Goal: Obtain resource: Download file/media

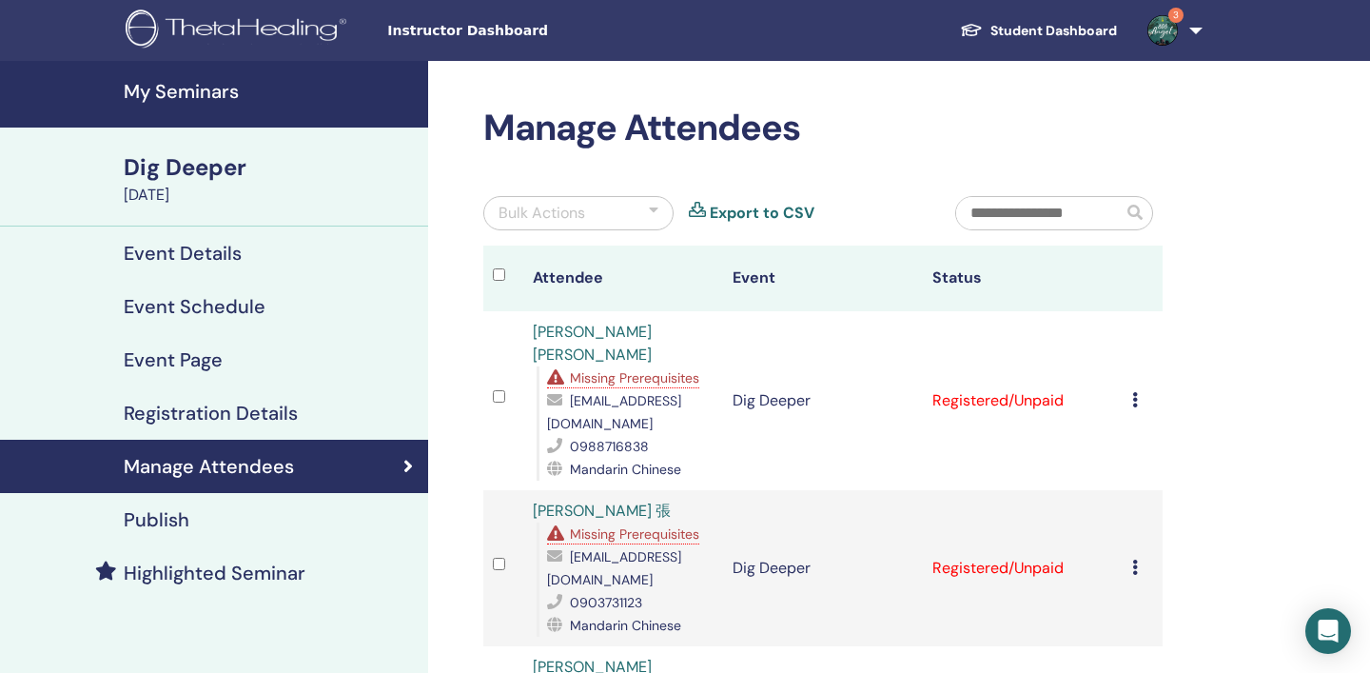
click at [200, 92] on h4 "My Seminars" at bounding box center [270, 91] width 293 height 23
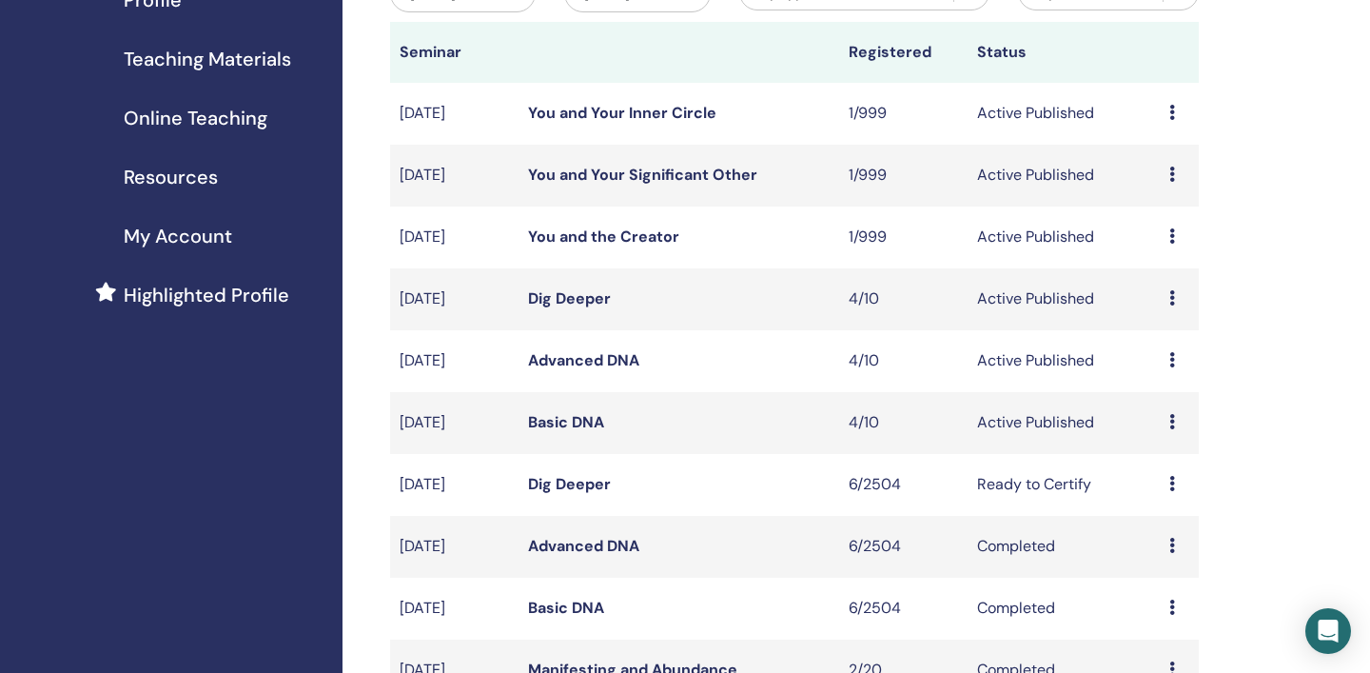
scroll to position [268, 0]
click at [1171, 230] on icon at bounding box center [1172, 234] width 6 height 15
click at [1165, 304] on link "Attendees" at bounding box center [1163, 303] width 72 height 20
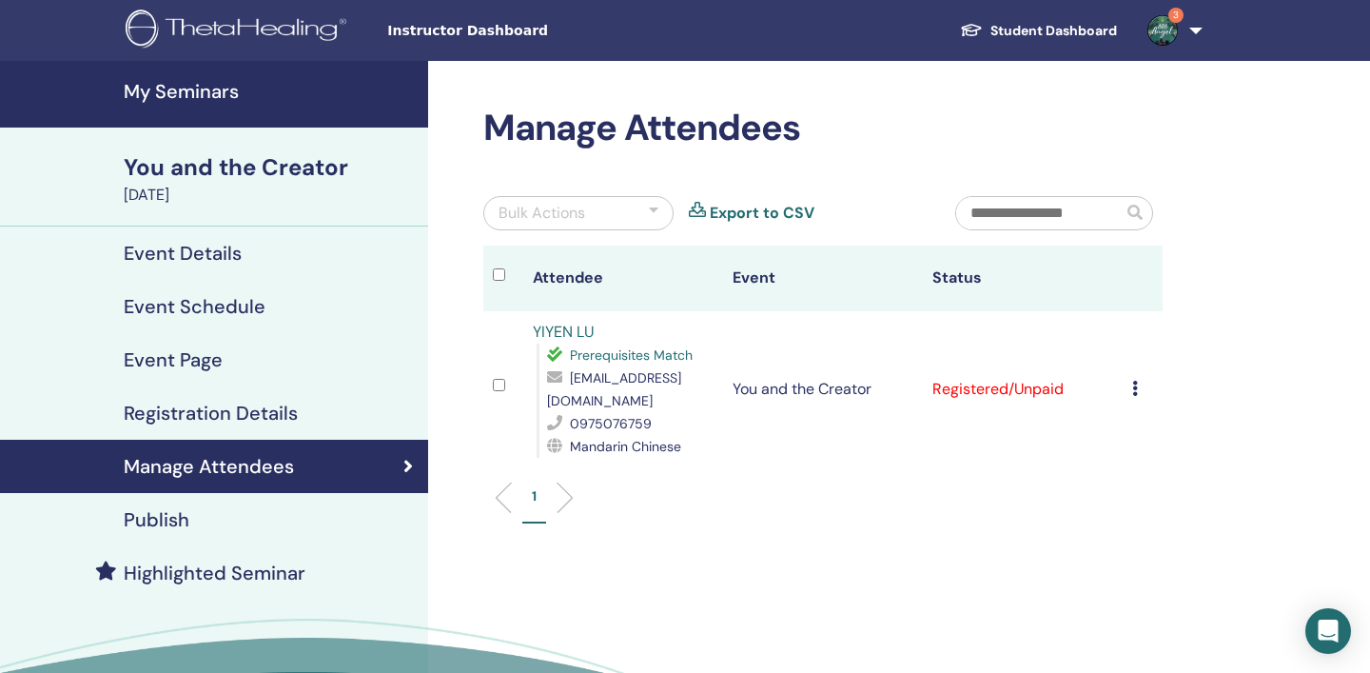
click at [203, 82] on h4 "My Seminars" at bounding box center [270, 91] width 293 height 23
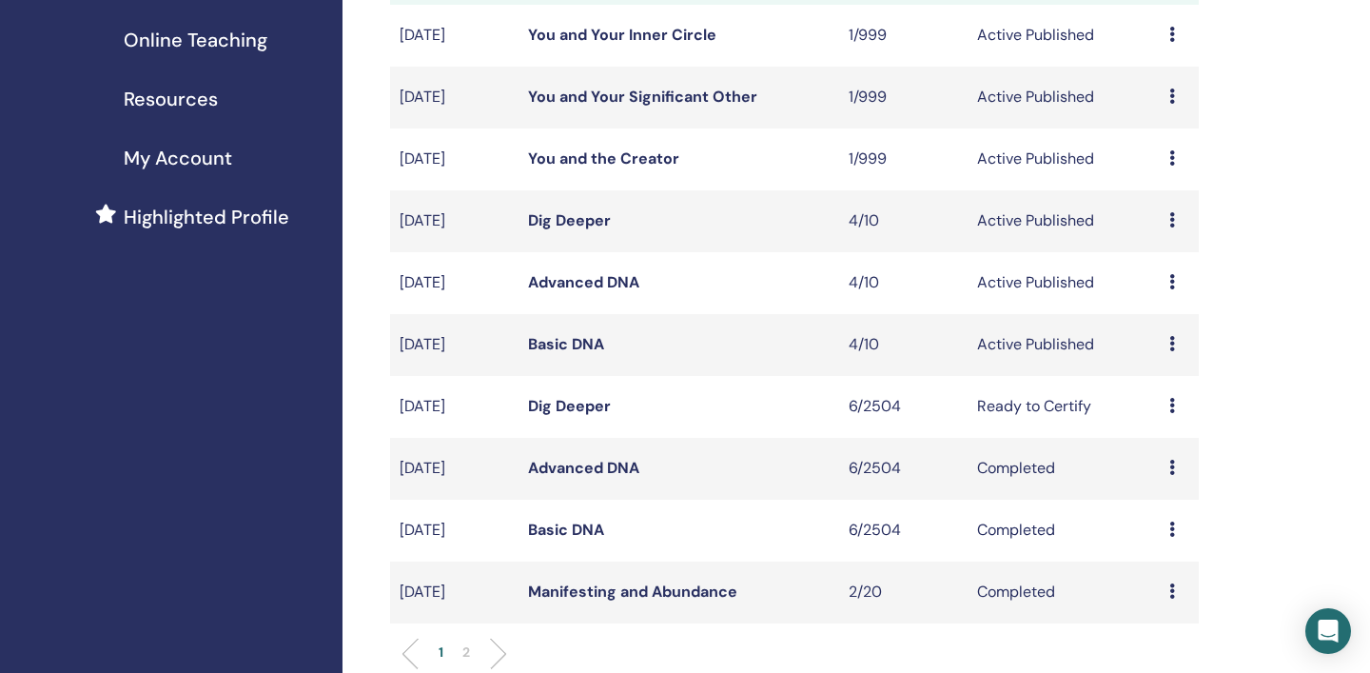
scroll to position [352, 0]
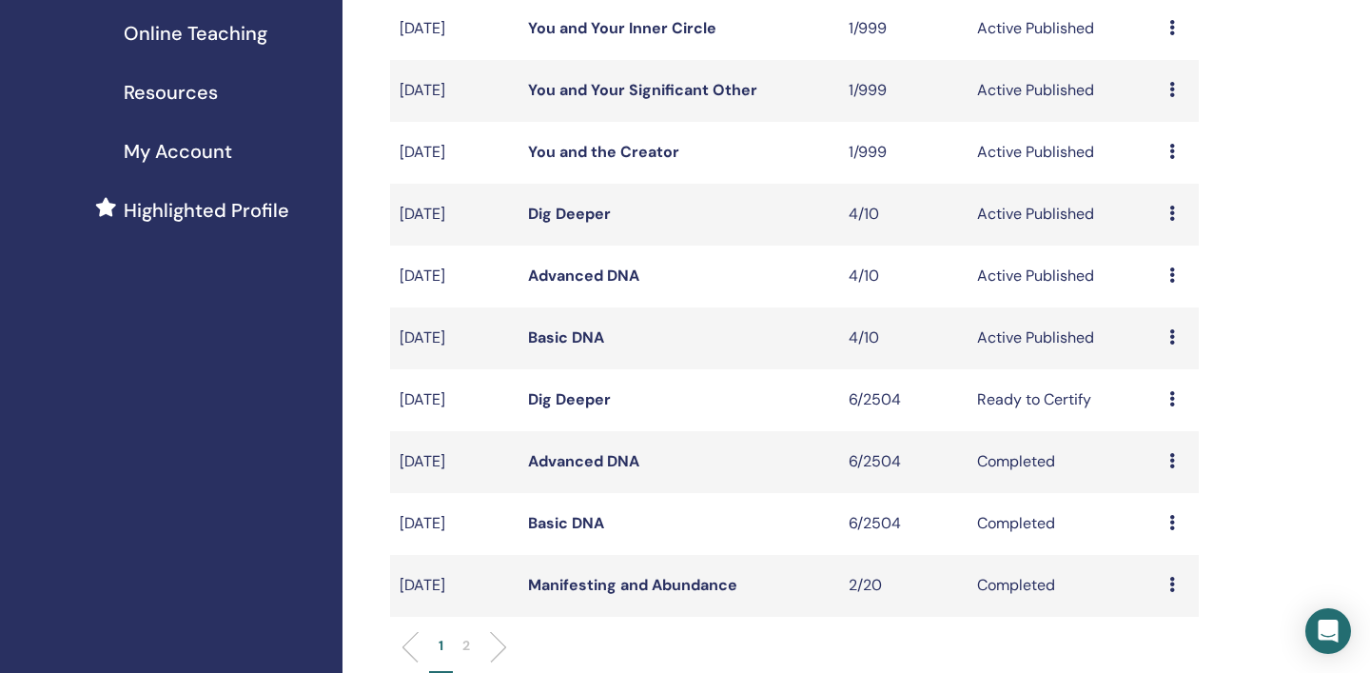
click at [1174, 213] on icon at bounding box center [1172, 212] width 6 height 15
click at [1156, 288] on link "Attendees" at bounding box center [1166, 286] width 72 height 20
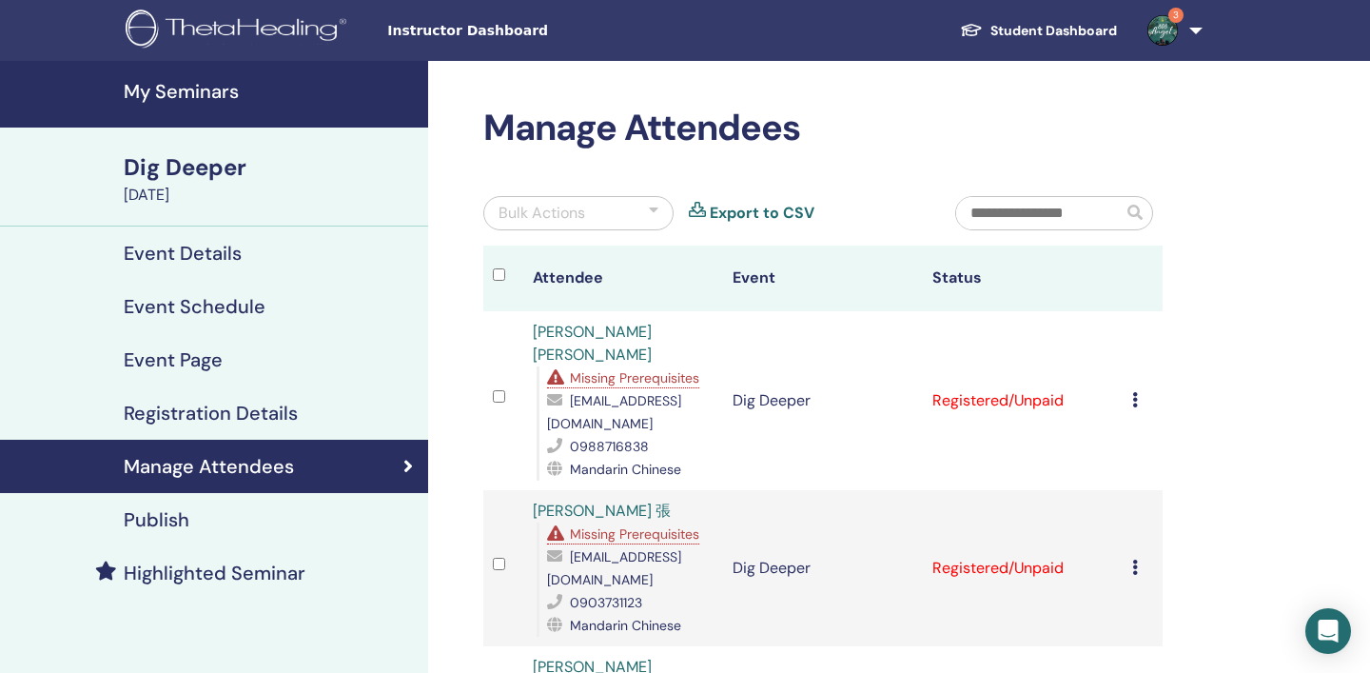
click at [215, 91] on h4 "My Seminars" at bounding box center [270, 91] width 293 height 23
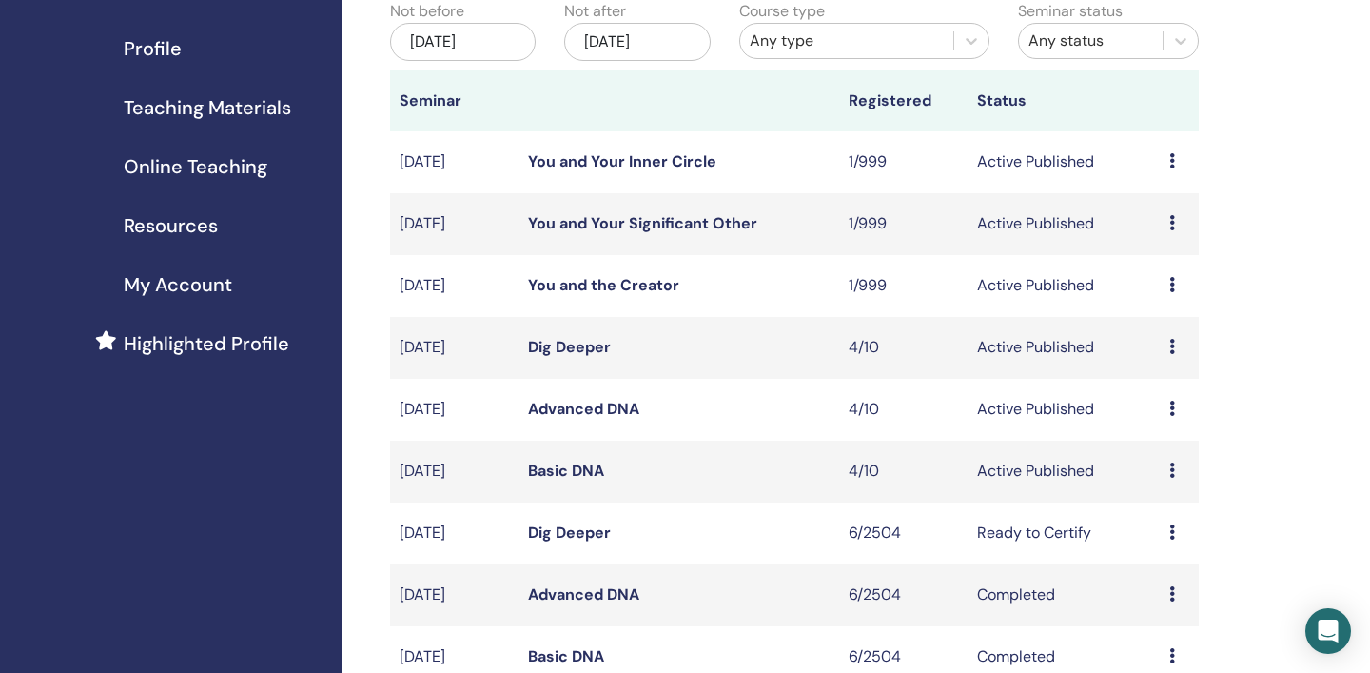
scroll to position [249, 0]
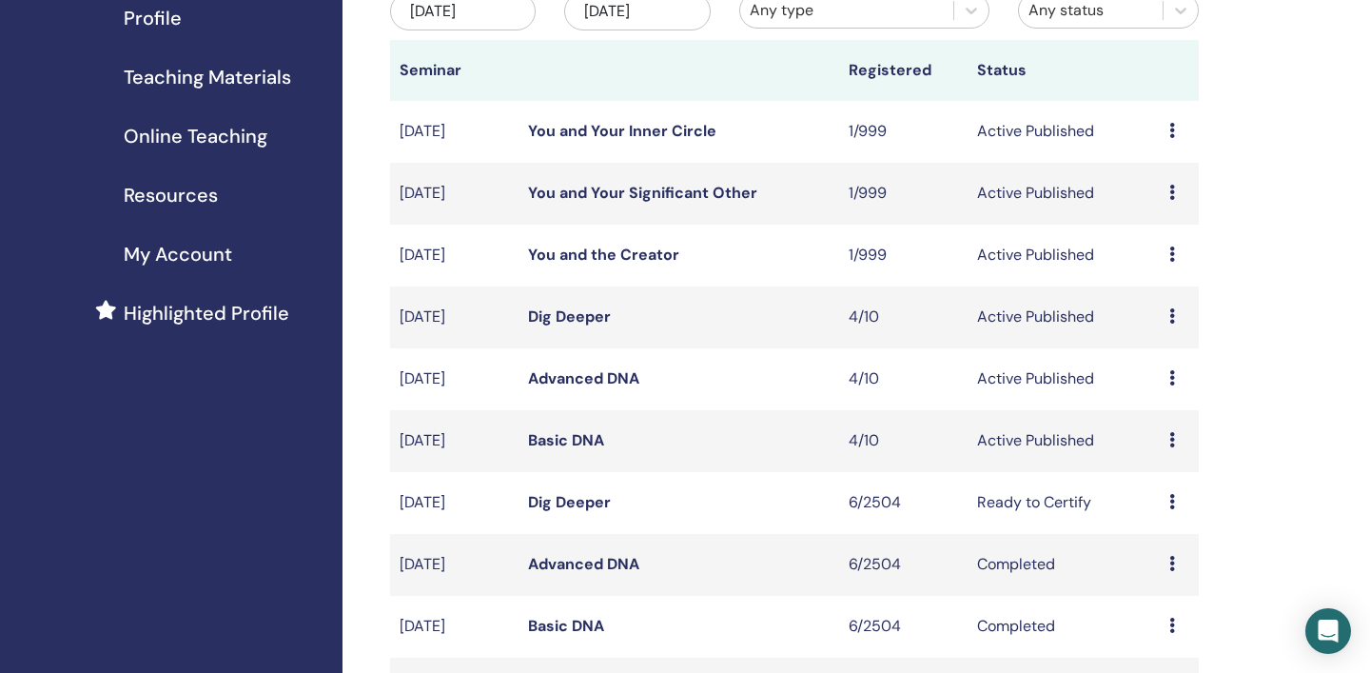
click at [1171, 439] on icon at bounding box center [1172, 439] width 6 height 15
click at [1165, 512] on link "Attendees" at bounding box center [1163, 512] width 72 height 20
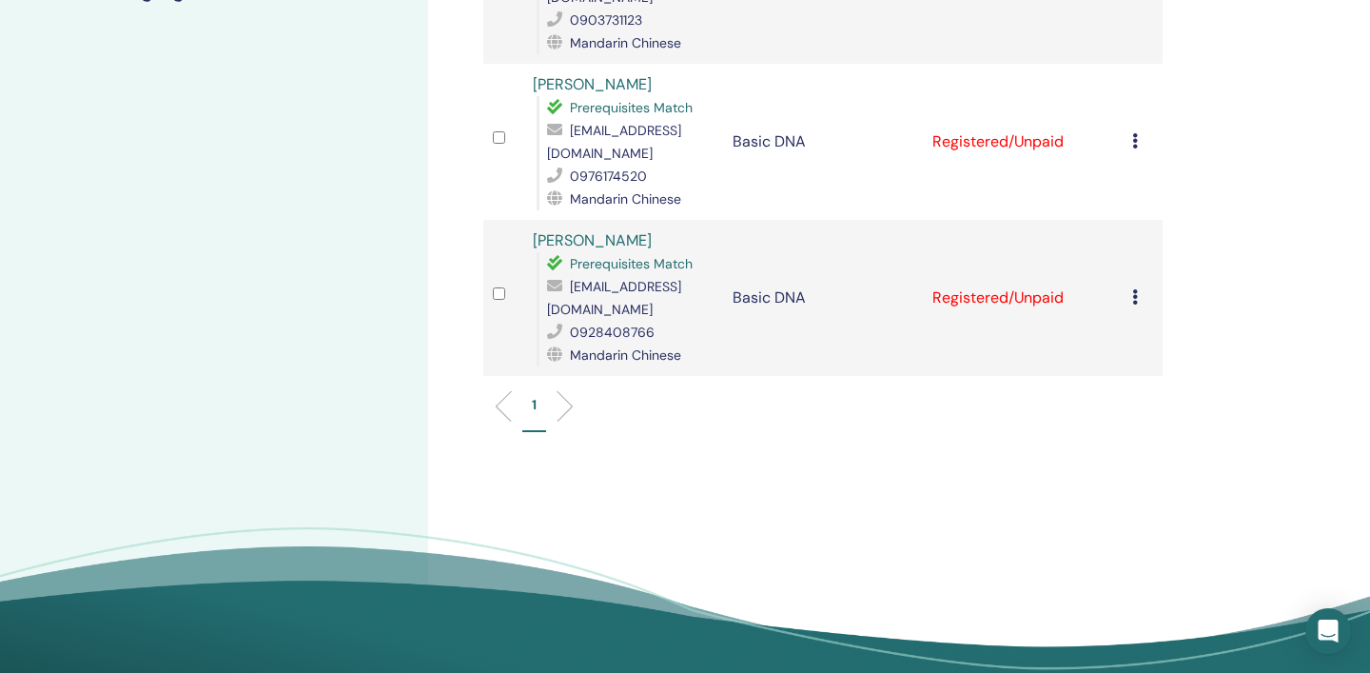
scroll to position [583, 0]
click at [1135, 288] on icon at bounding box center [1135, 295] width 6 height 15
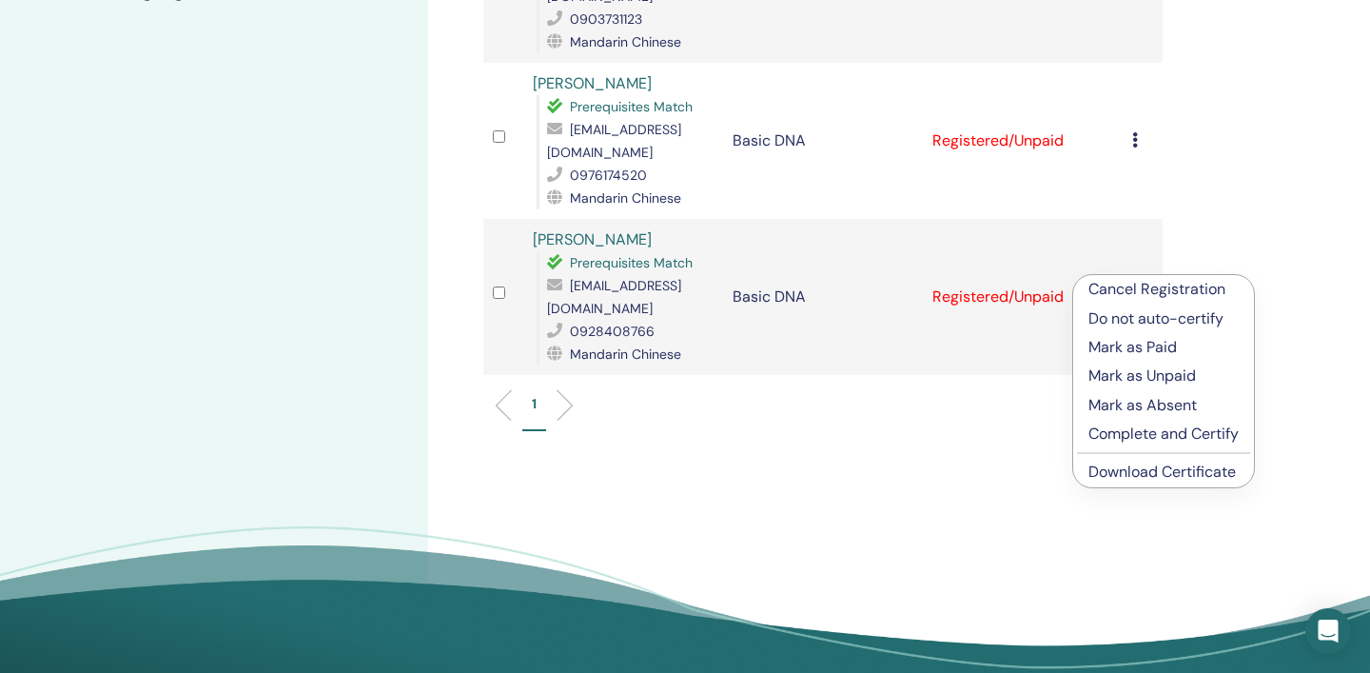
click at [1139, 476] on link "Download Certificate" at bounding box center [1161, 471] width 147 height 20
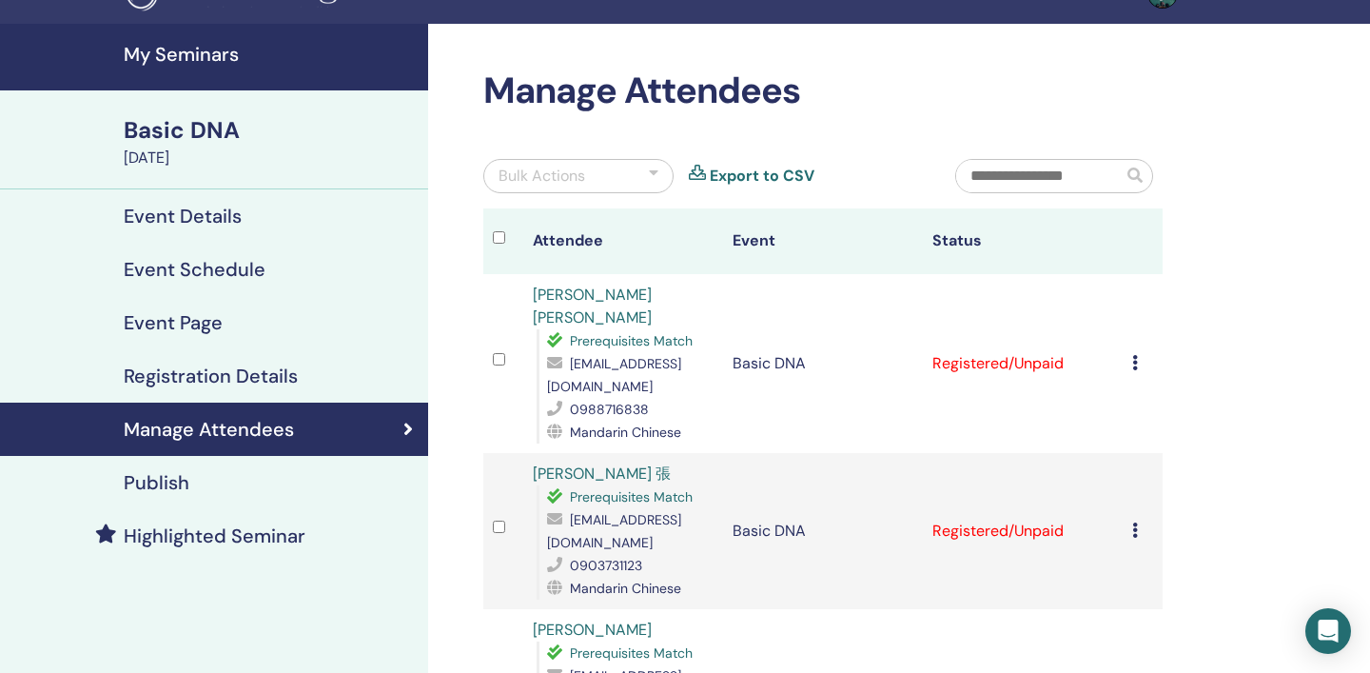
scroll to position [20, 0]
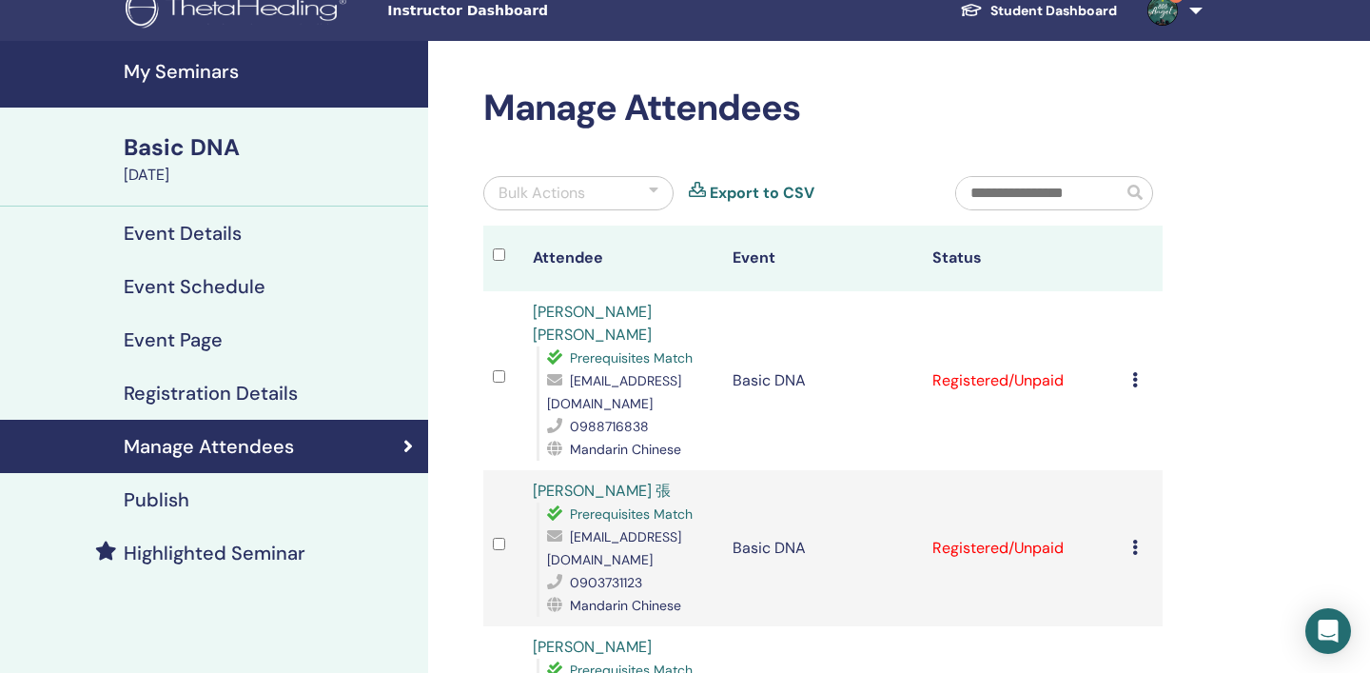
click at [179, 73] on h4 "My Seminars" at bounding box center [270, 71] width 293 height 23
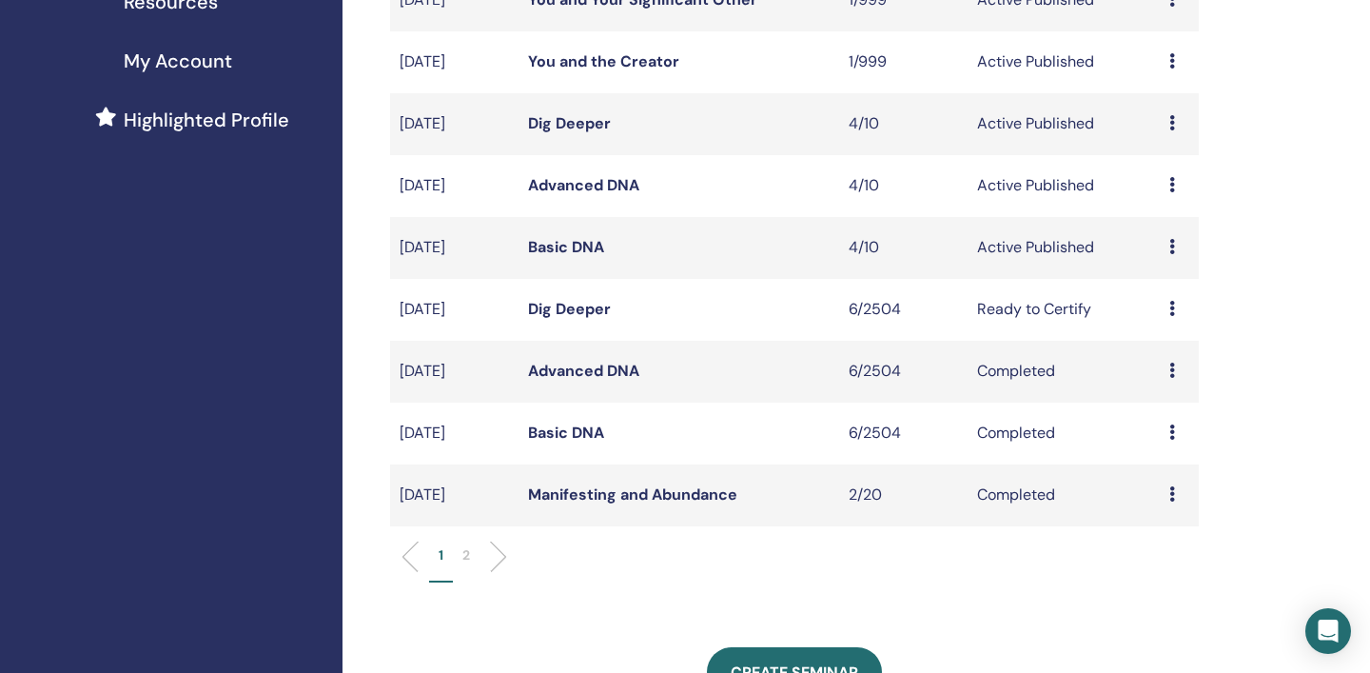
scroll to position [441, 0]
click at [1173, 184] on icon at bounding box center [1172, 185] width 6 height 15
click at [1160, 258] on link "Attendees" at bounding box center [1165, 256] width 72 height 20
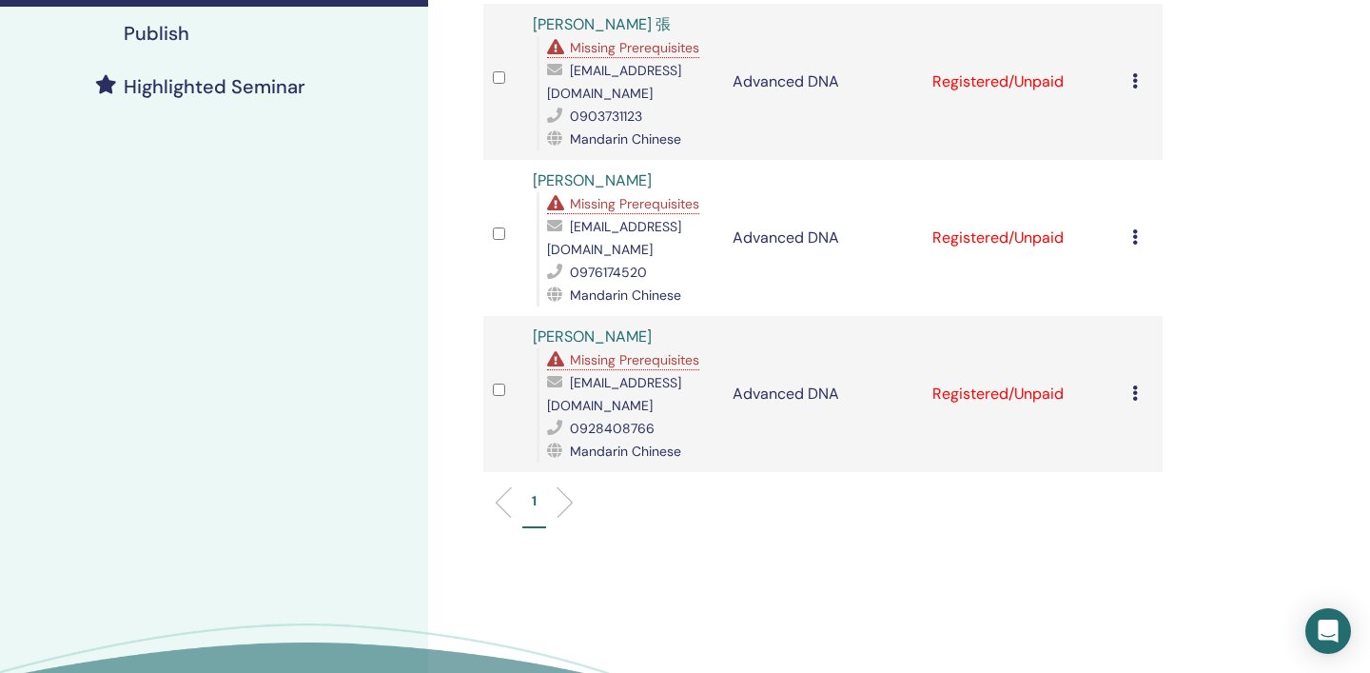
scroll to position [493, 0]
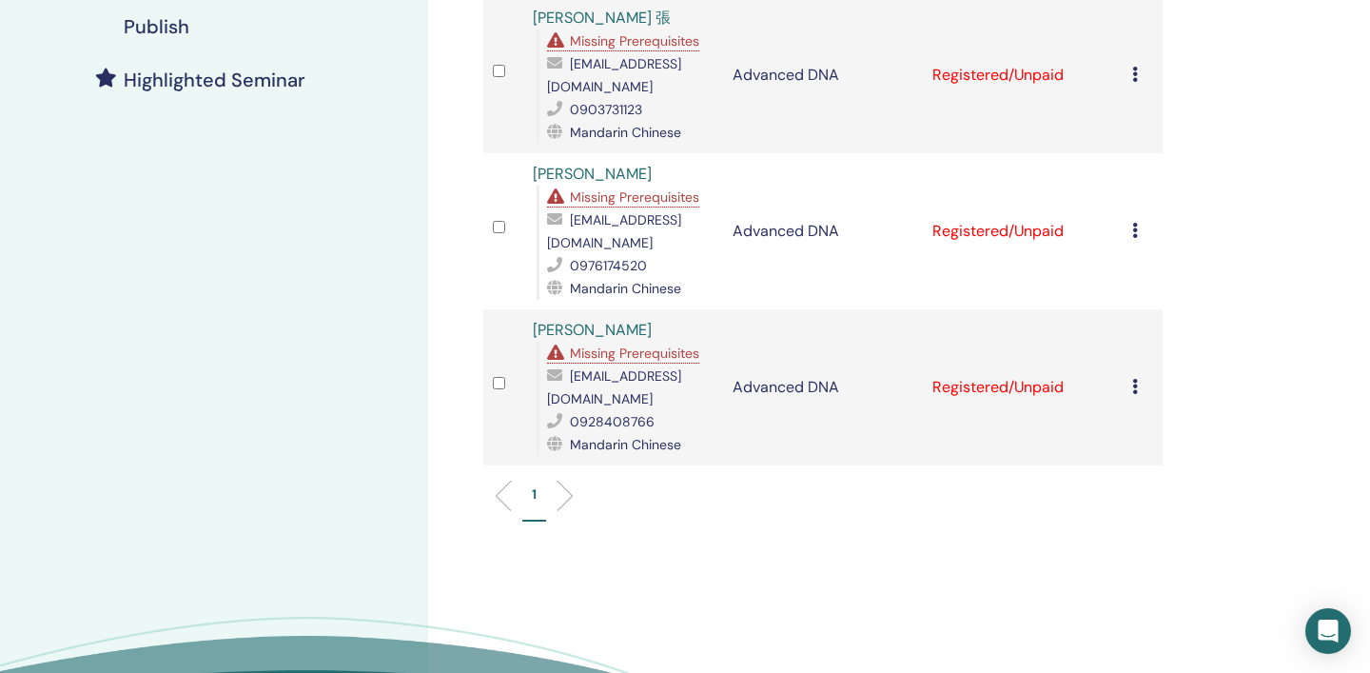
click at [1132, 379] on icon at bounding box center [1135, 386] width 6 height 15
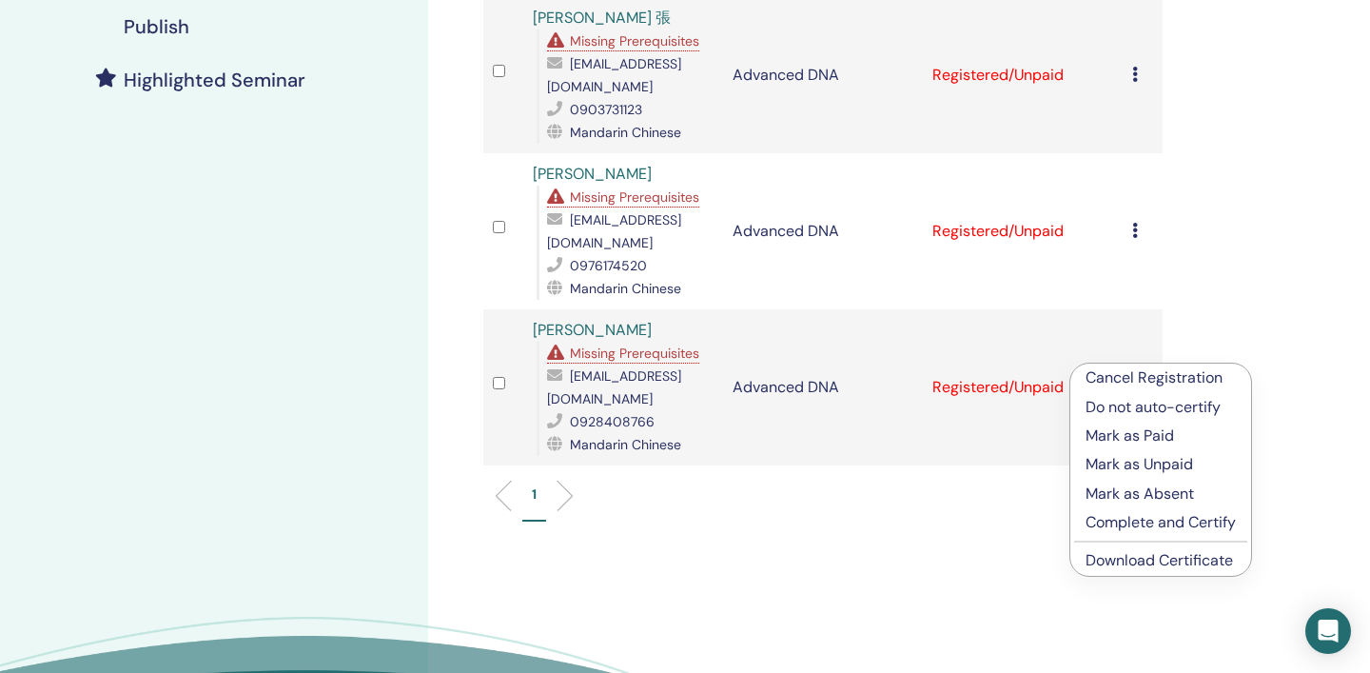
click at [1134, 558] on link "Download Certificate" at bounding box center [1158, 560] width 147 height 20
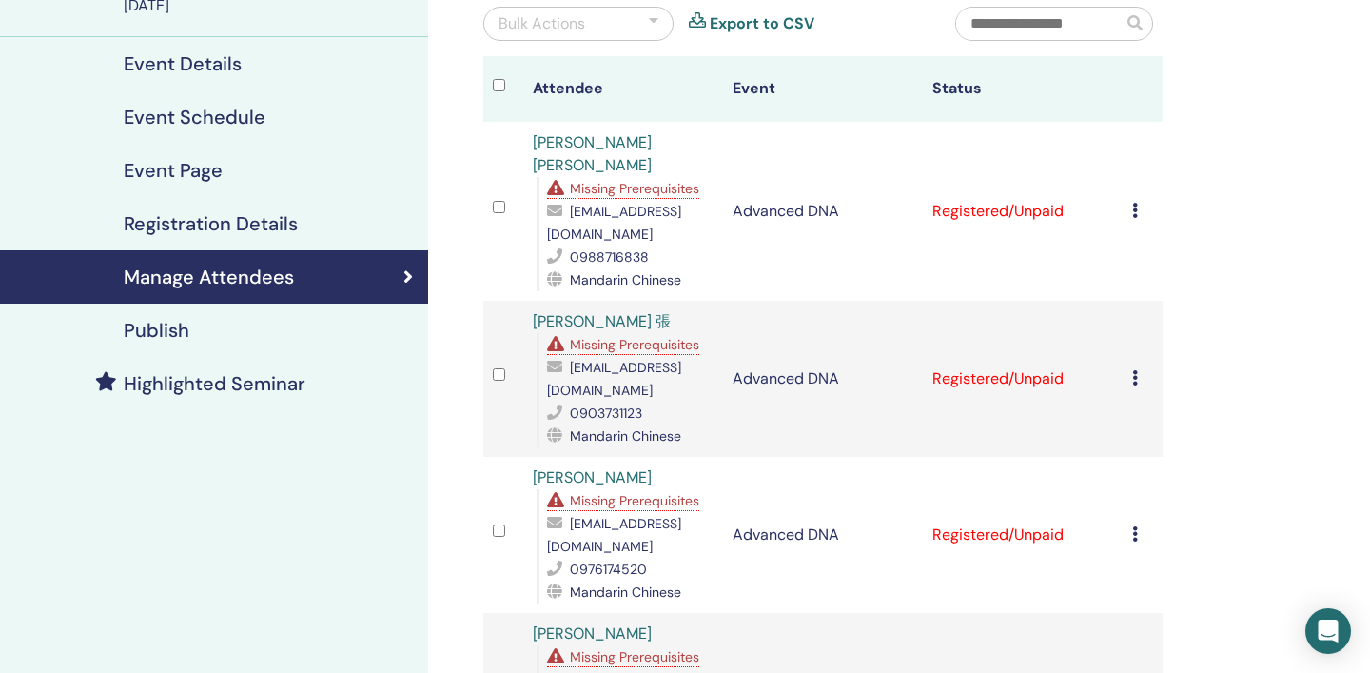
scroll to position [0, 0]
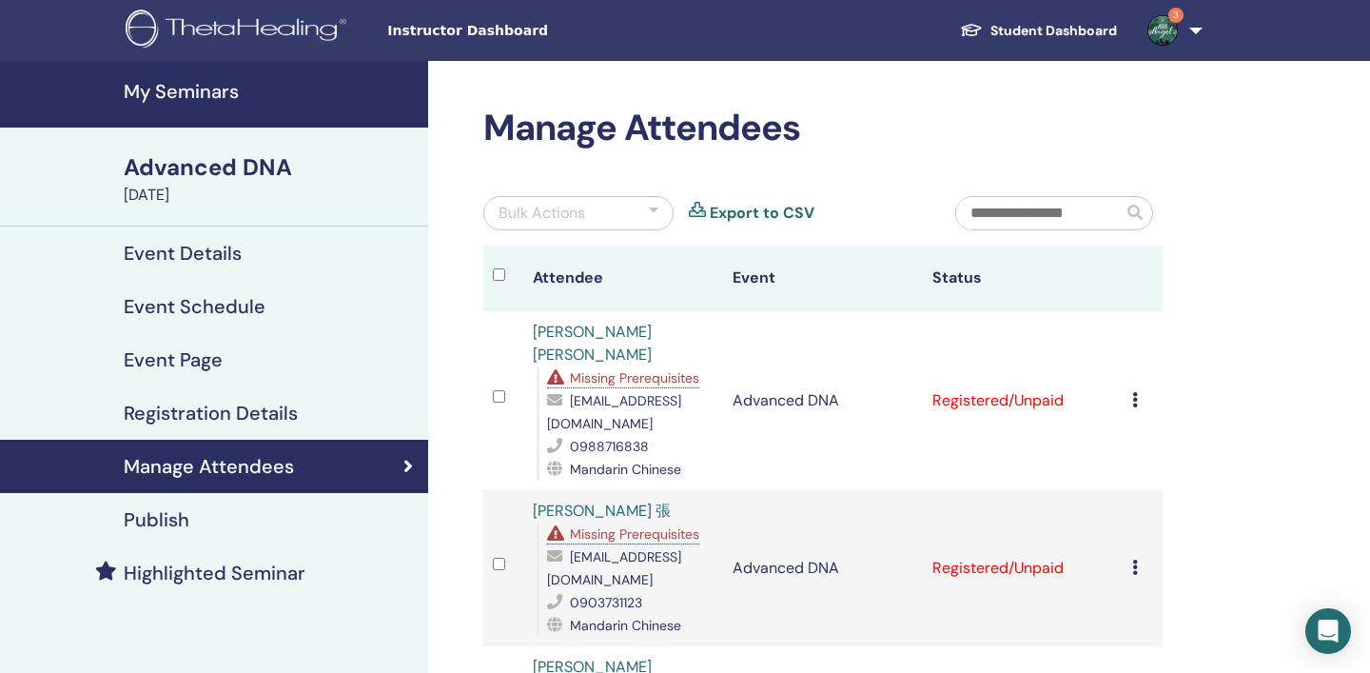
click at [213, 89] on h4 "My Seminars" at bounding box center [270, 91] width 293 height 23
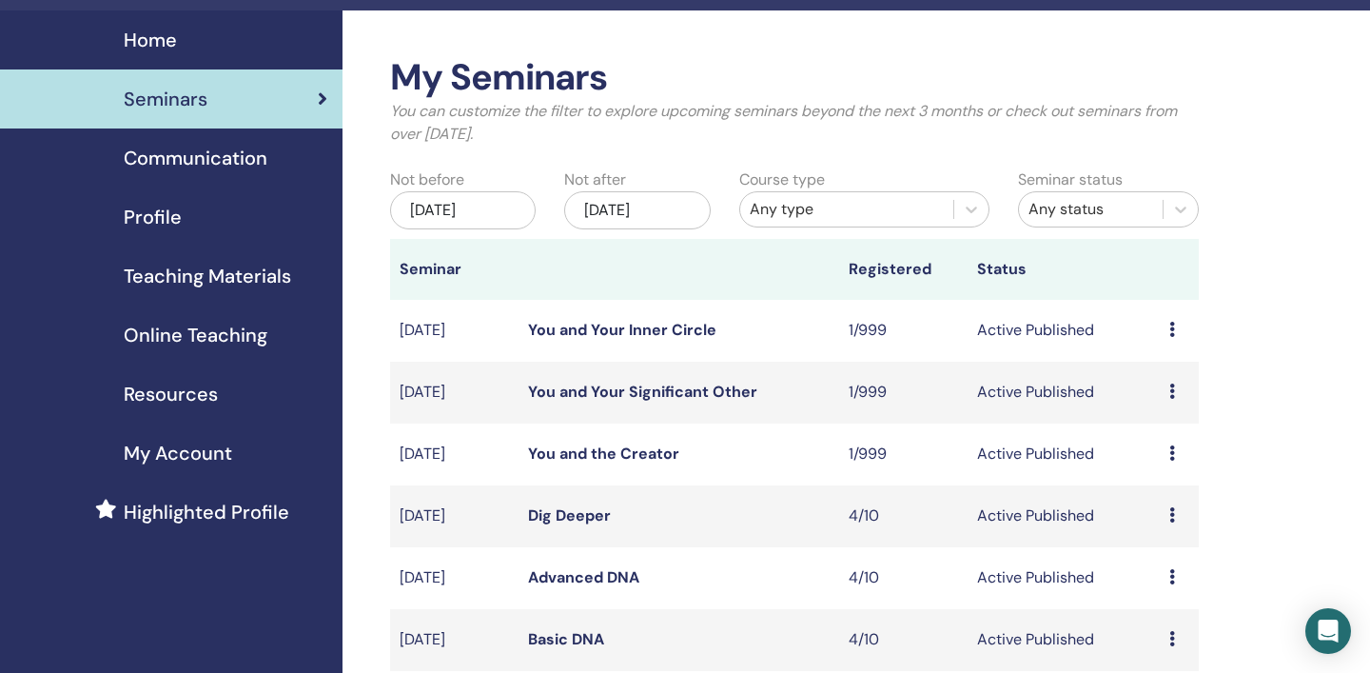
scroll to position [151, 0]
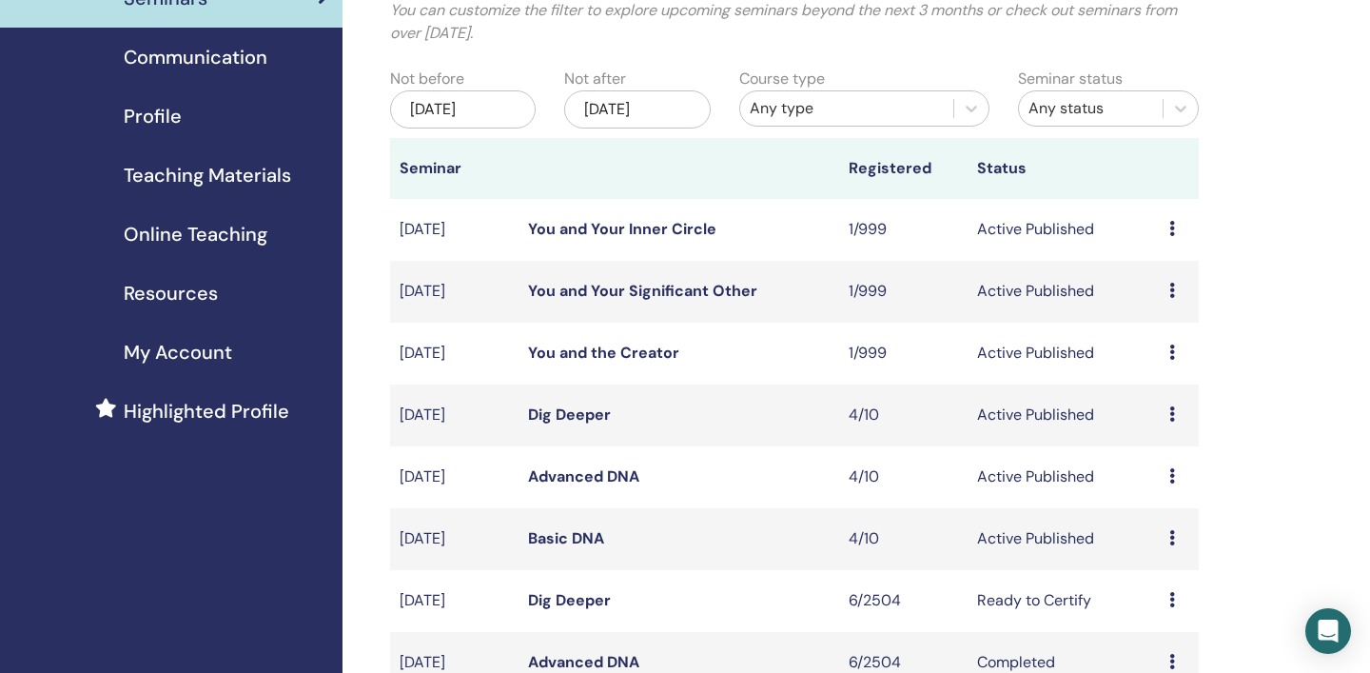
click at [1173, 415] on icon at bounding box center [1172, 413] width 6 height 15
click at [1161, 488] on link "Attendees" at bounding box center [1165, 488] width 72 height 20
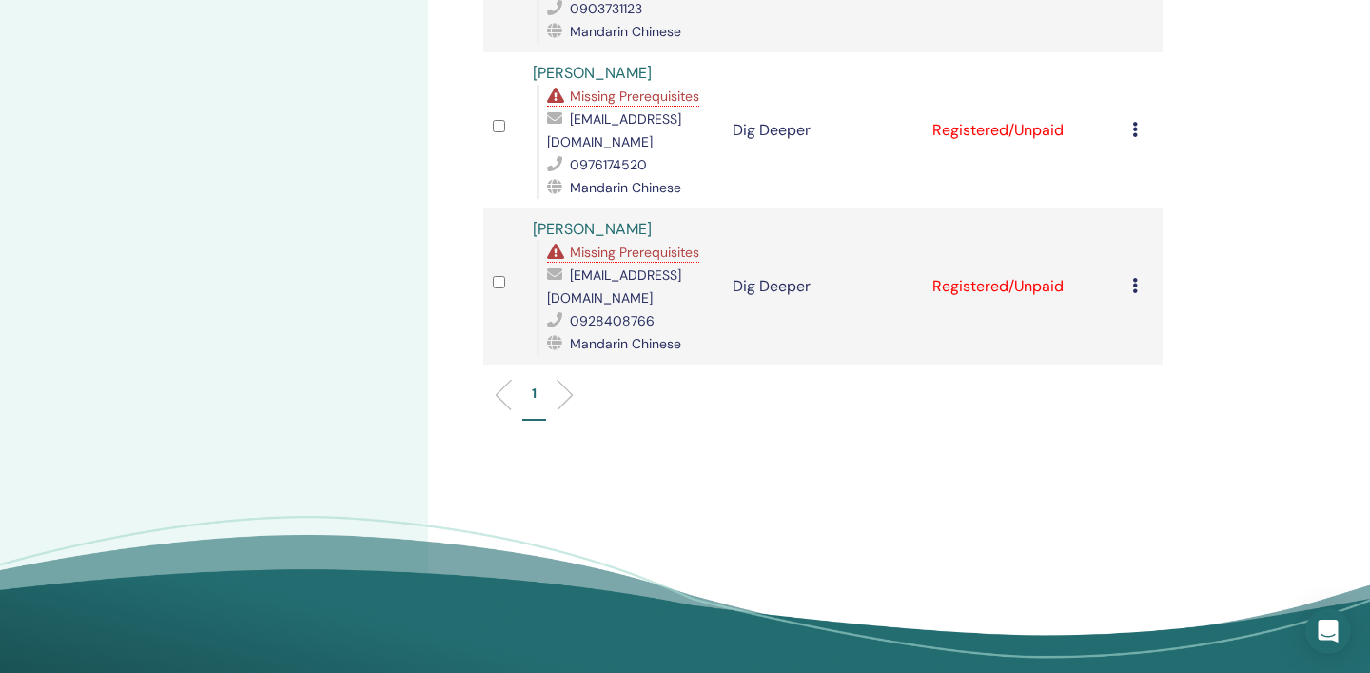
scroll to position [596, 0]
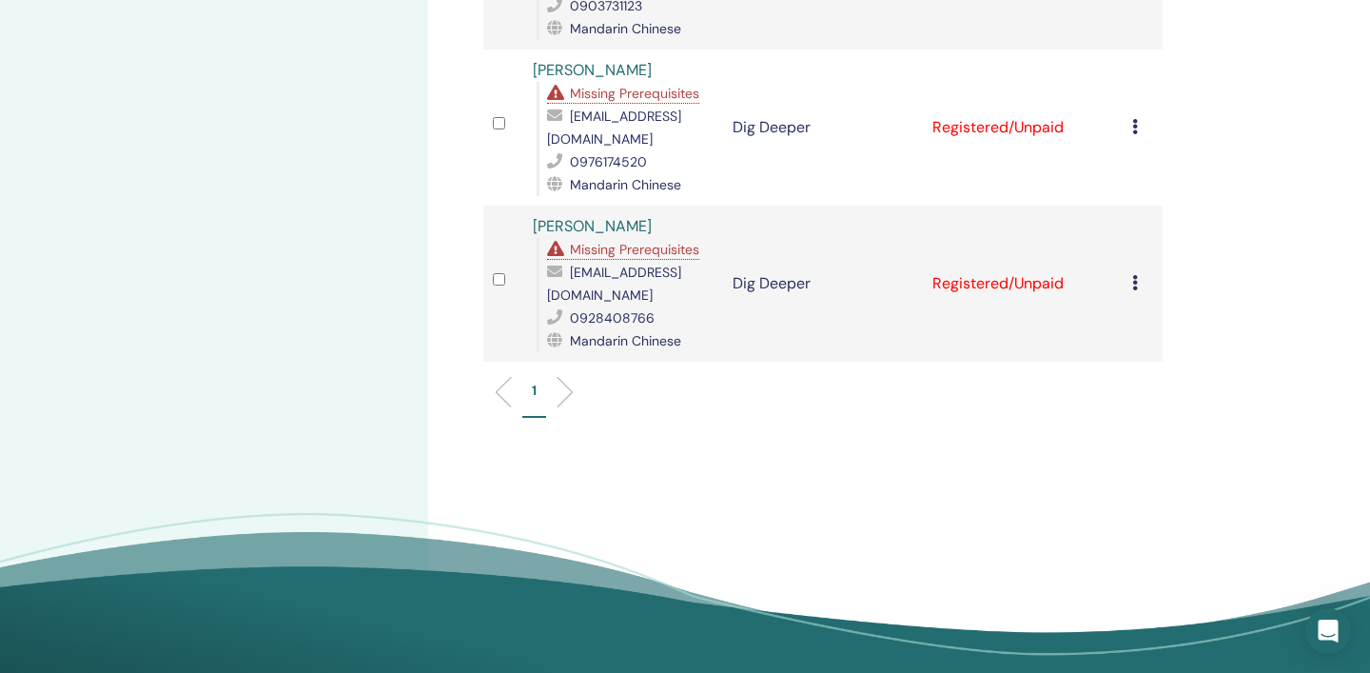
click at [1135, 275] on icon at bounding box center [1135, 282] width 6 height 15
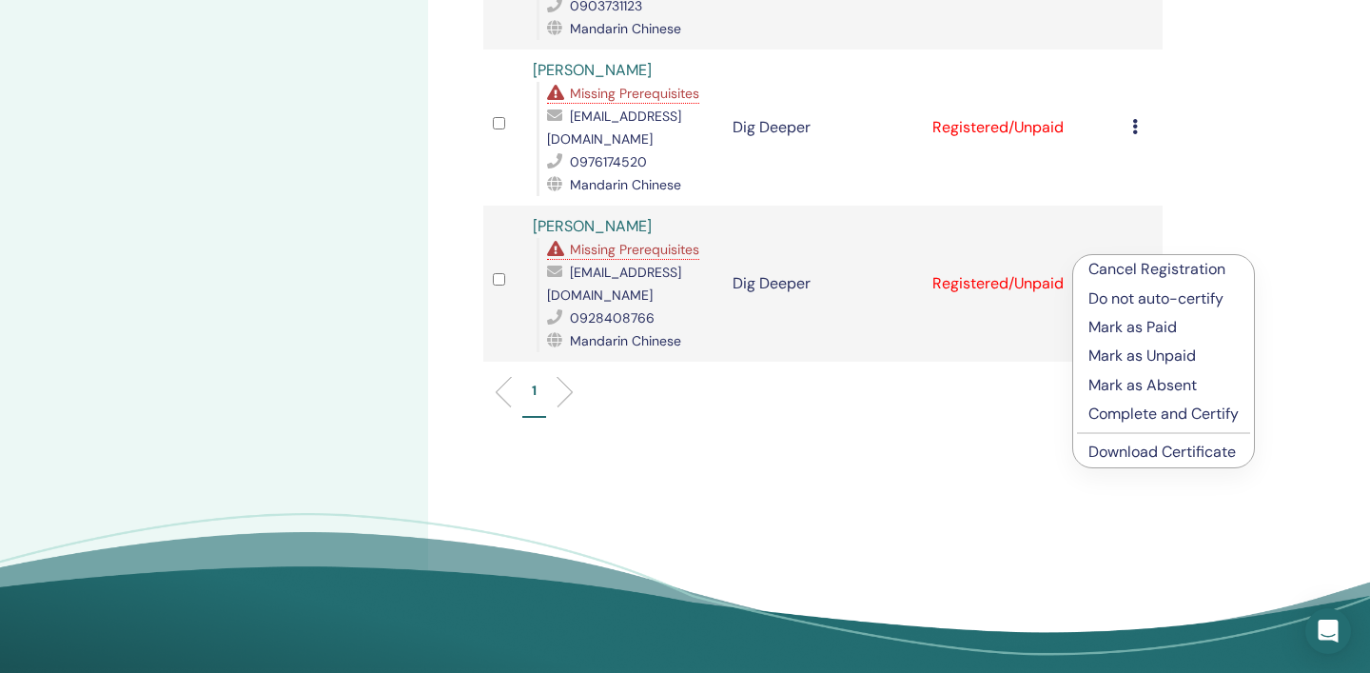
click at [1185, 454] on link "Download Certificate" at bounding box center [1161, 451] width 147 height 20
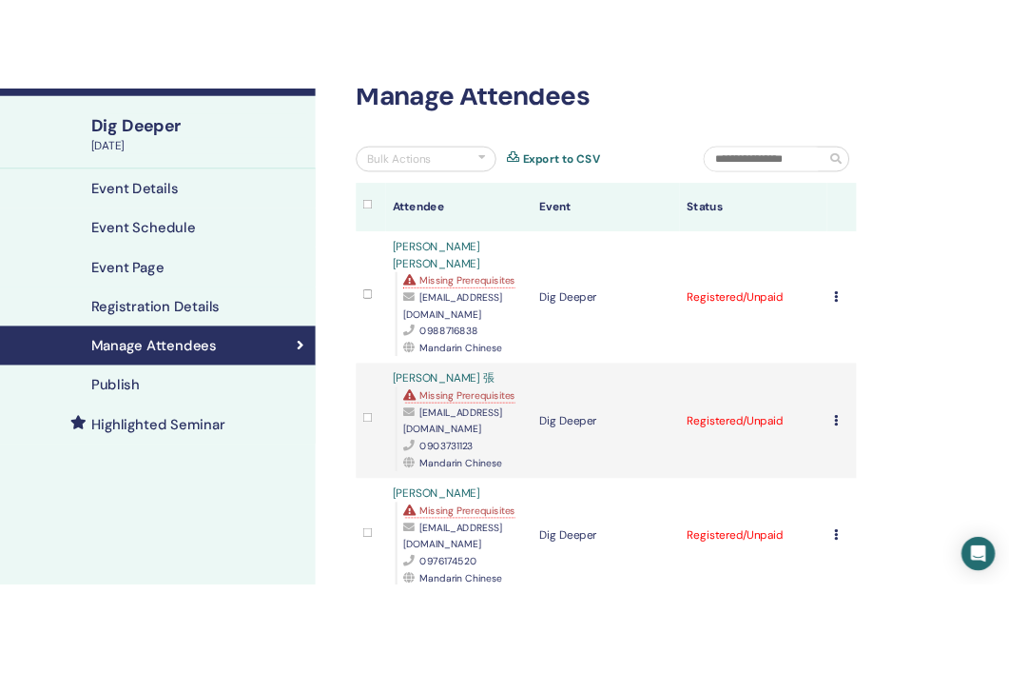
scroll to position [0, 0]
